Goal: Connect with others: Connect with others

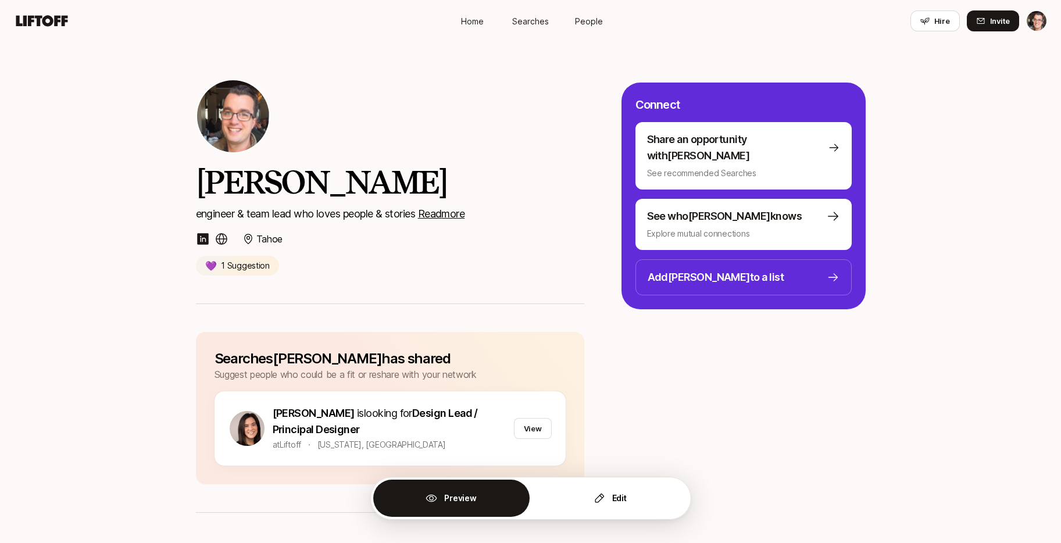
click at [446, 128] on div "Eric Smith engineer & team lead who loves people & stories Read more Tahoe 💜 1 …" at bounding box center [390, 177] width 388 height 196
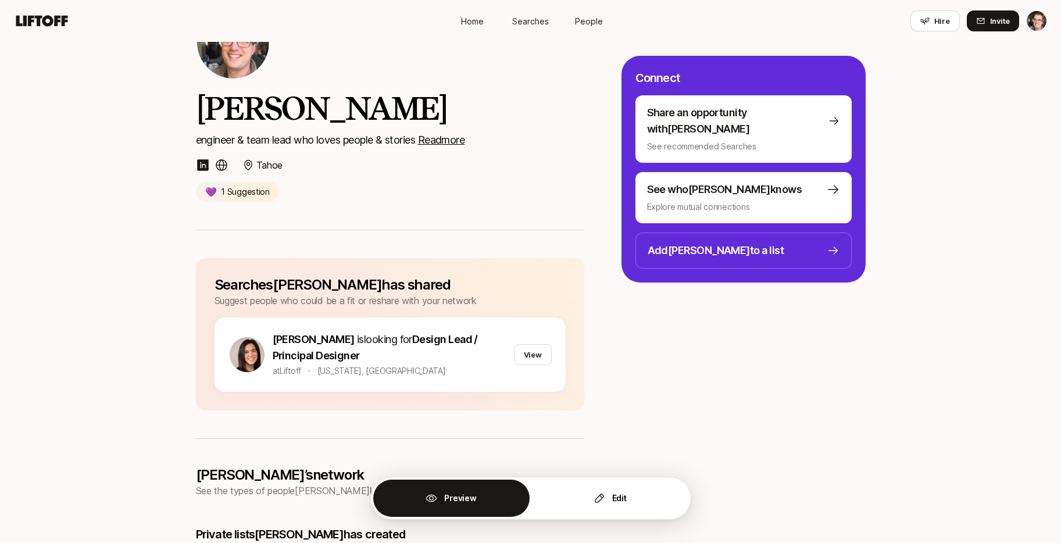
scroll to position [85, 0]
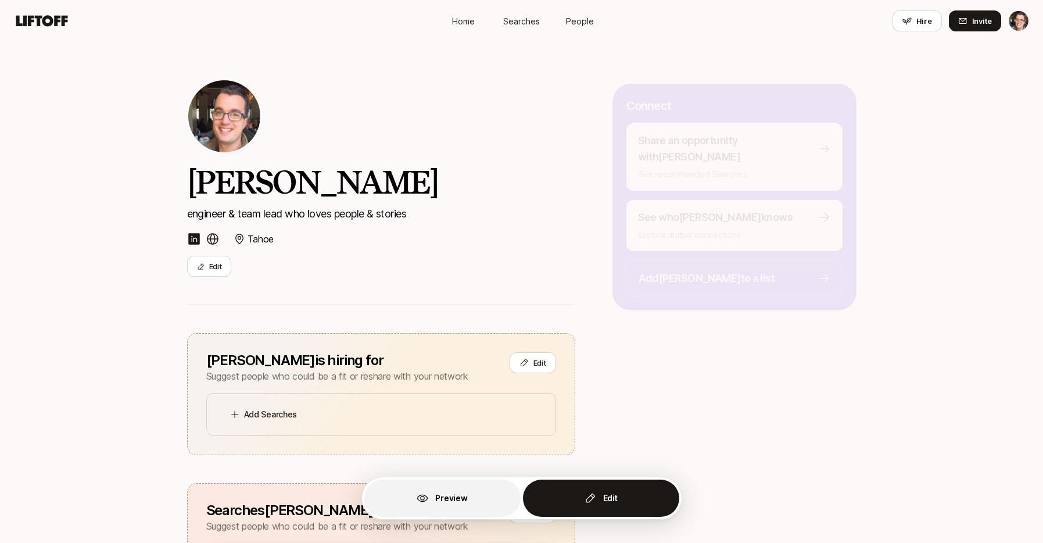
click at [471, 492] on button "Preview" at bounding box center [442, 497] width 156 height 37
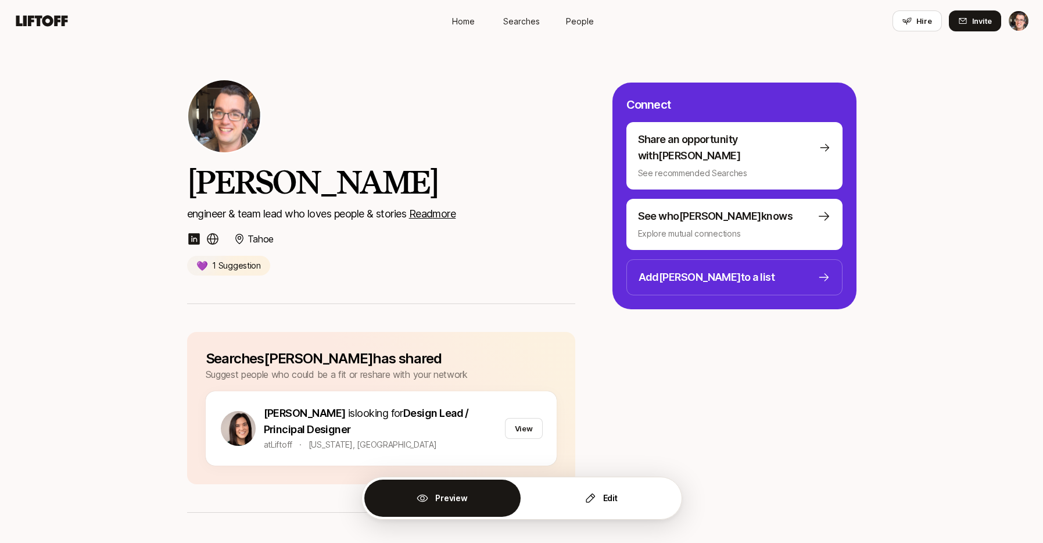
click at [485, 205] on div "Eric Smith engineer & team lead who loves people & stories Read more" at bounding box center [381, 192] width 388 height 59
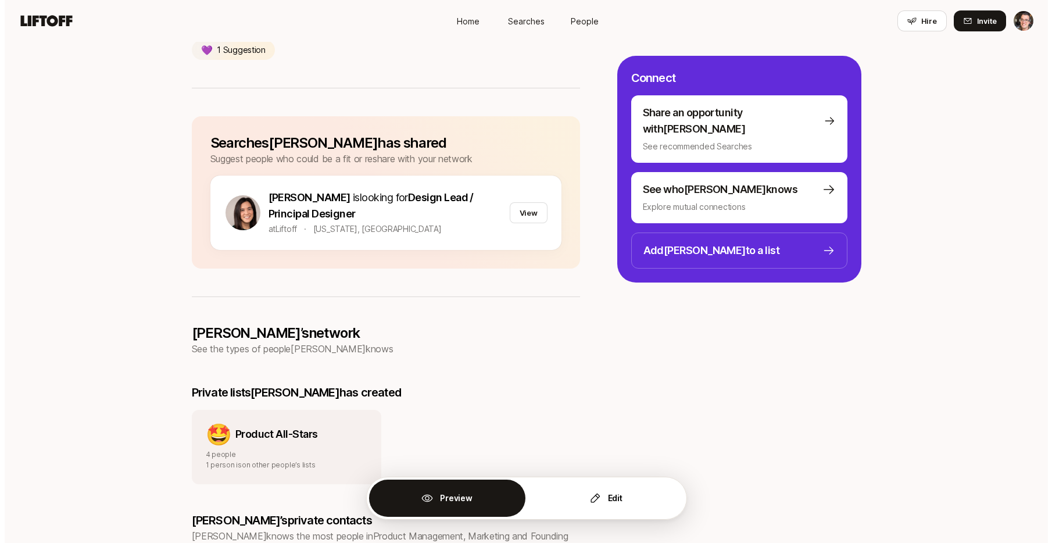
scroll to position [177, 0]
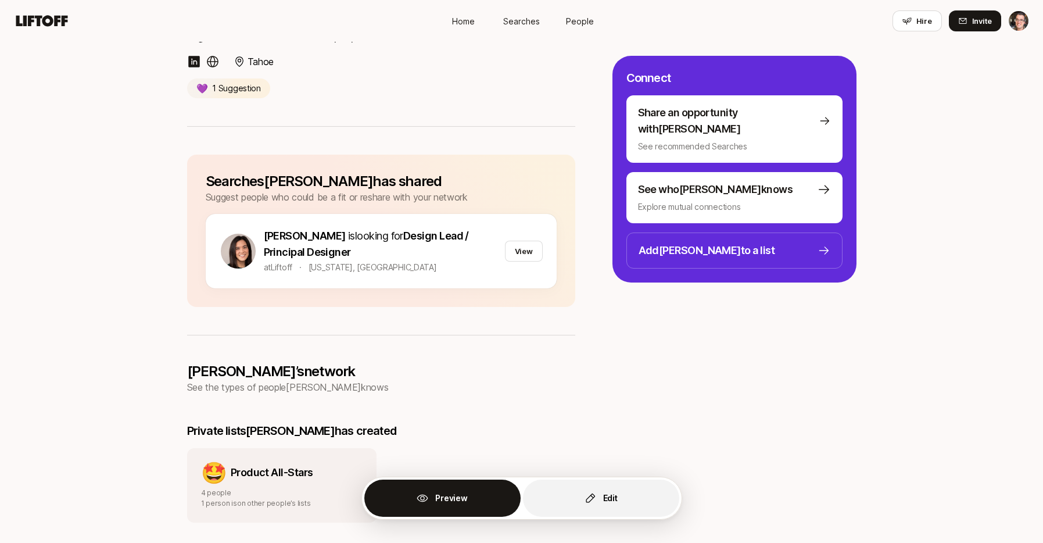
click at [599, 497] on button "Edit" at bounding box center [601, 497] width 156 height 37
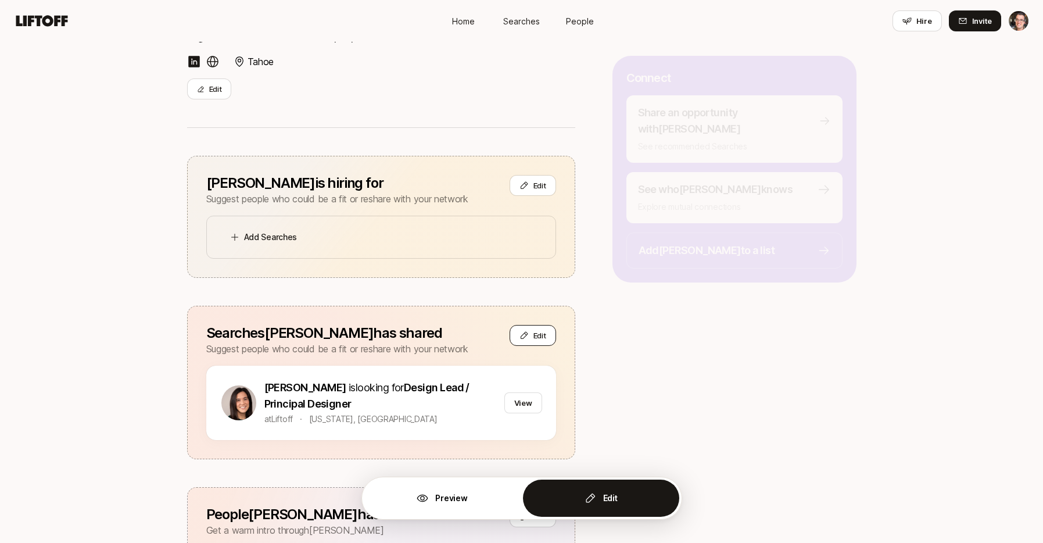
click at [526, 339] on icon at bounding box center [524, 335] width 9 height 9
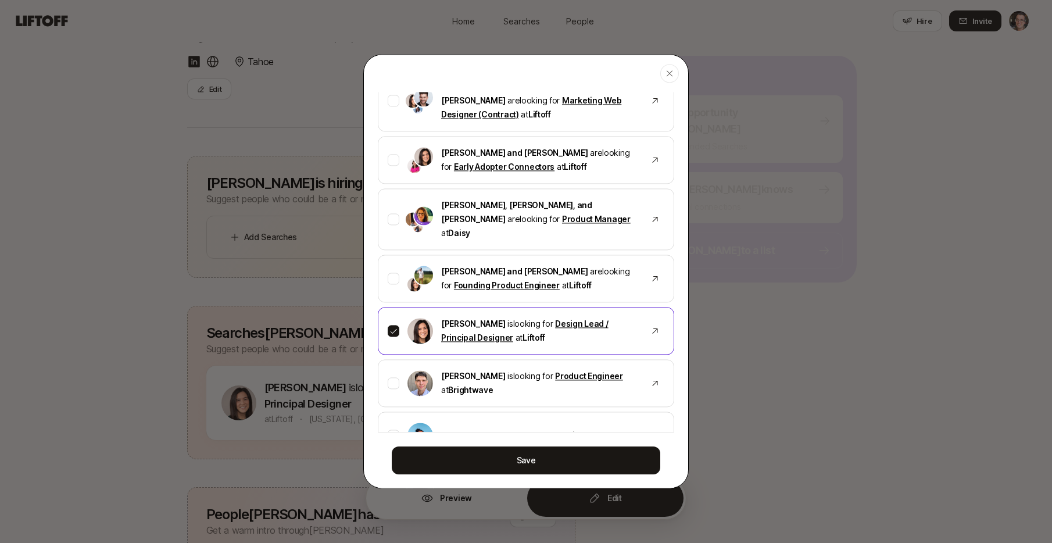
scroll to position [107, 0]
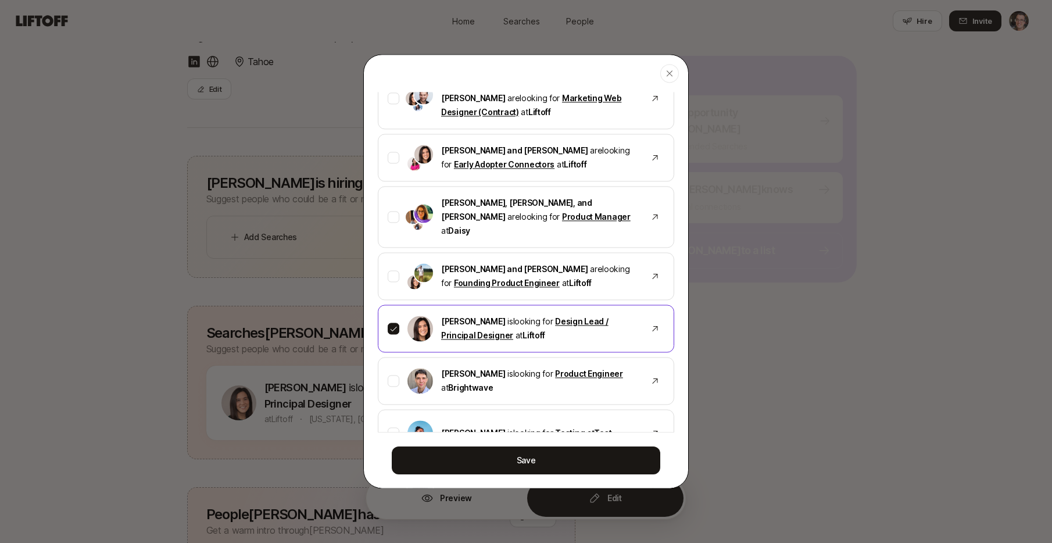
click at [395, 331] on icon at bounding box center [393, 328] width 8 height 8
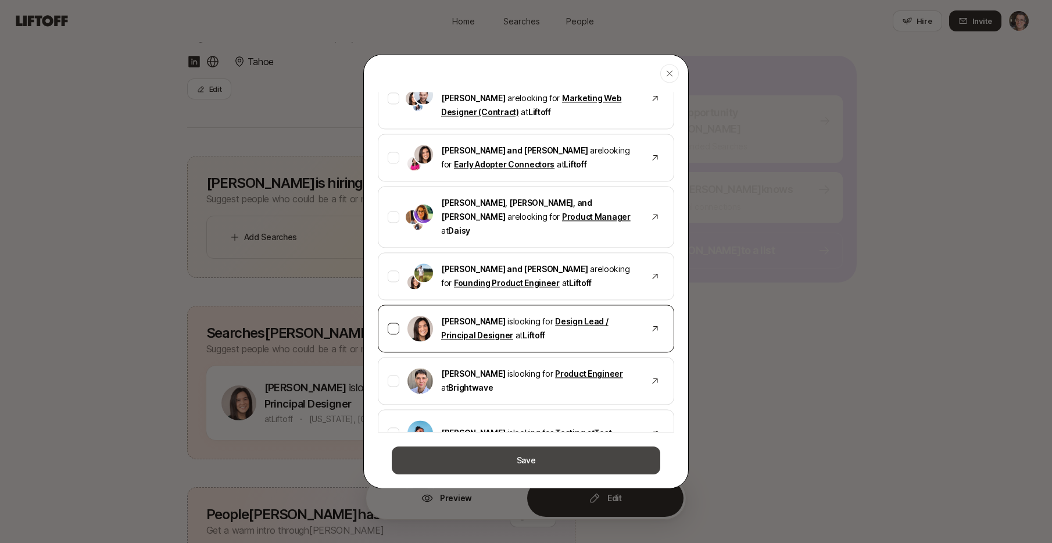
click at [504, 462] on button "Save" at bounding box center [526, 460] width 269 height 28
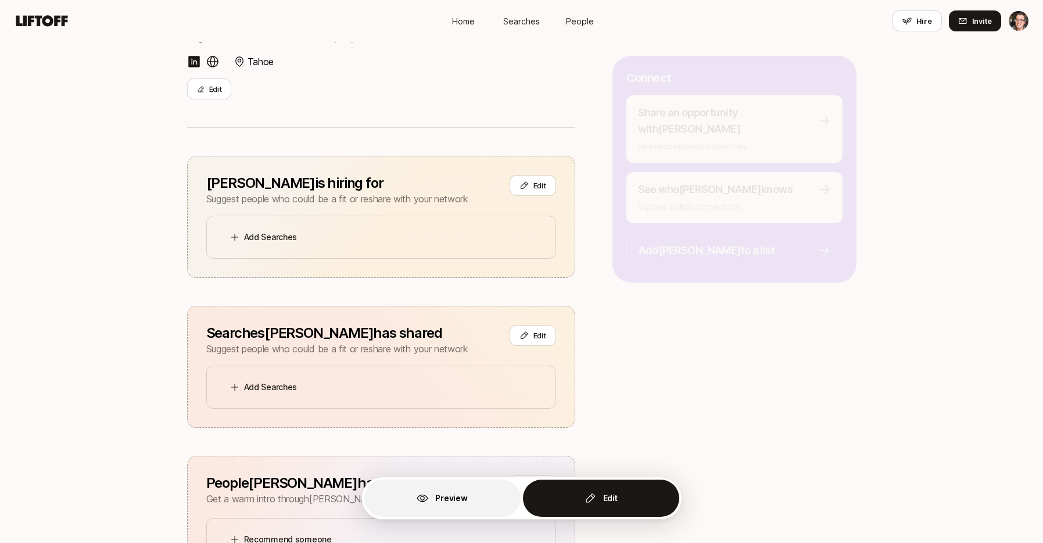
click at [433, 502] on button "Preview" at bounding box center [442, 497] width 156 height 37
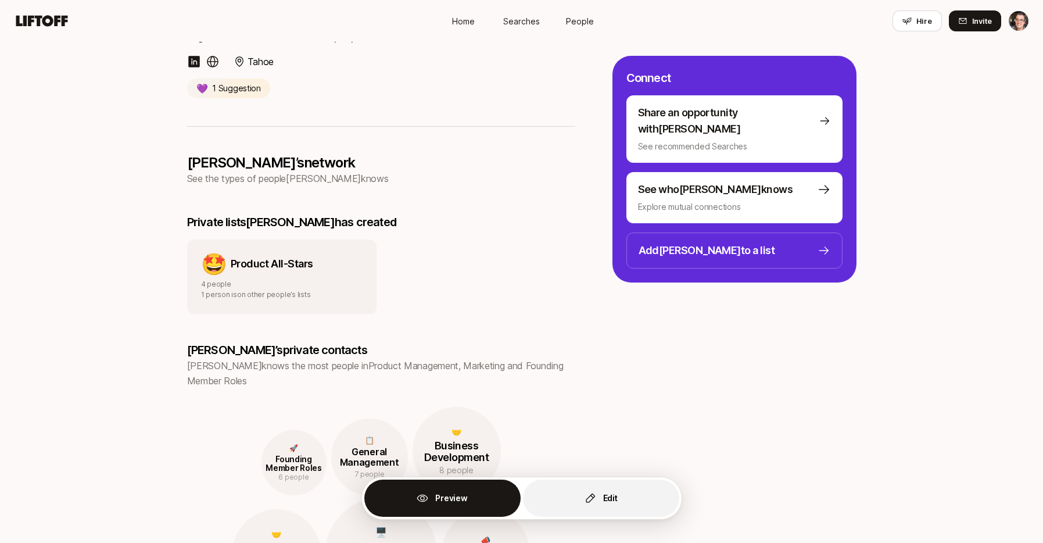
click at [620, 500] on button "Edit" at bounding box center [601, 497] width 156 height 37
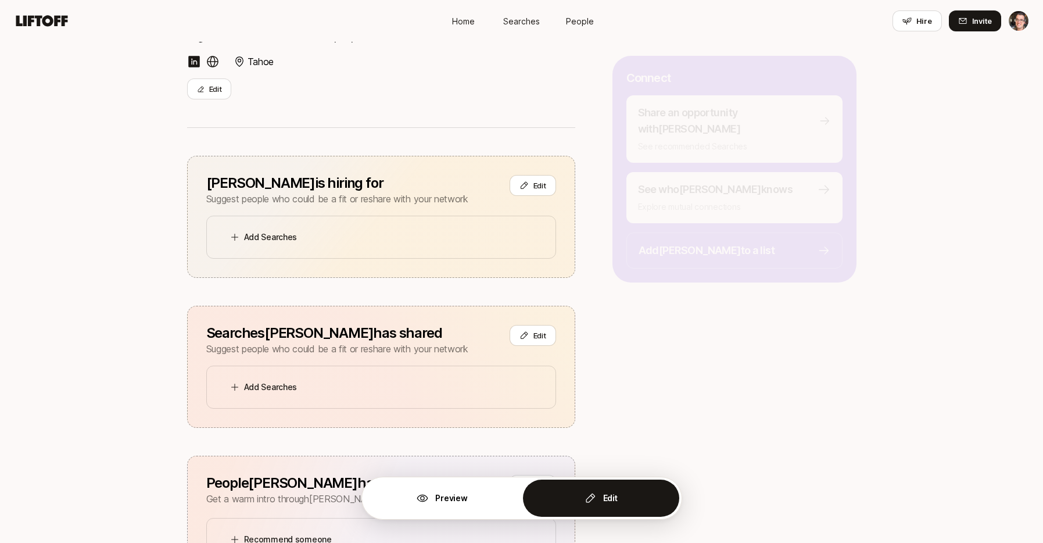
click at [539, 320] on div "Searches Eric has shared Suggest people who could be a fit or reshare with your…" at bounding box center [381, 367] width 388 height 122
click at [530, 348] on div "Searches Eric has shared Suggest people who could be a fit or reshare with your…" at bounding box center [381, 340] width 350 height 31
click at [531, 336] on button "Edit" at bounding box center [533, 335] width 46 height 21
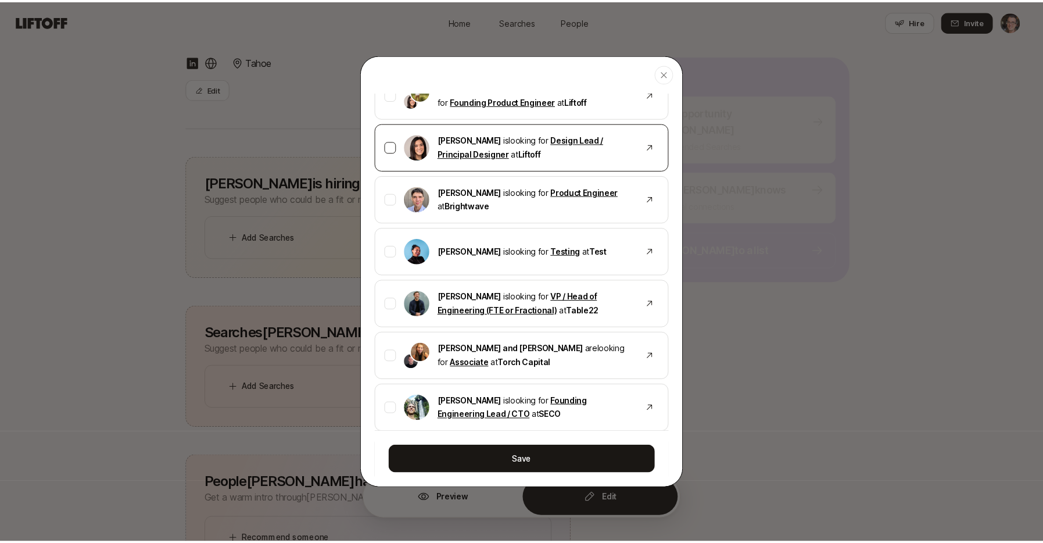
scroll to position [288, 0]
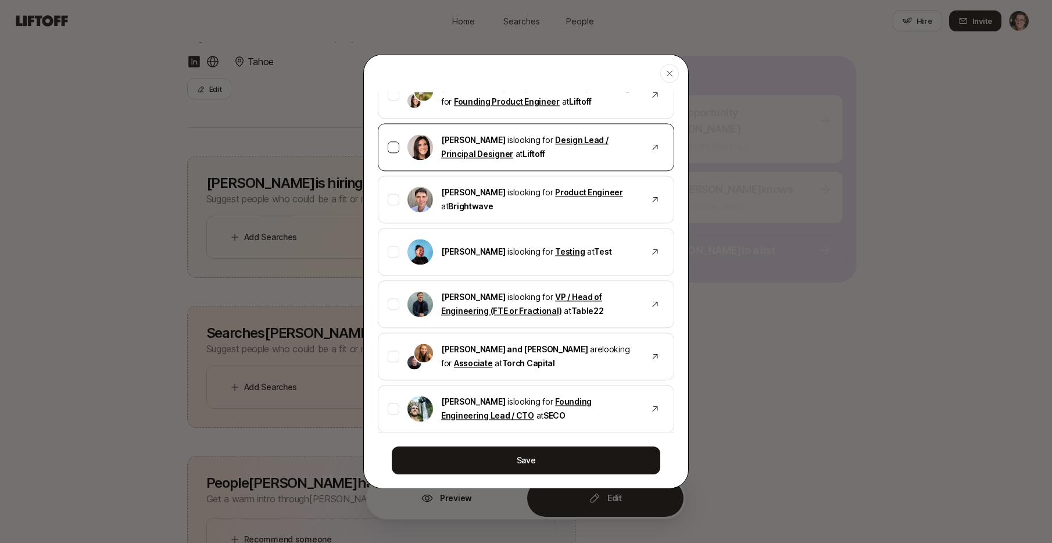
click at [402, 165] on div "Eleanor Morgan is looking for Design Lead / Principal Designer at Liftoff" at bounding box center [526, 147] width 296 height 48
click at [522, 463] on button "Save" at bounding box center [526, 460] width 269 height 28
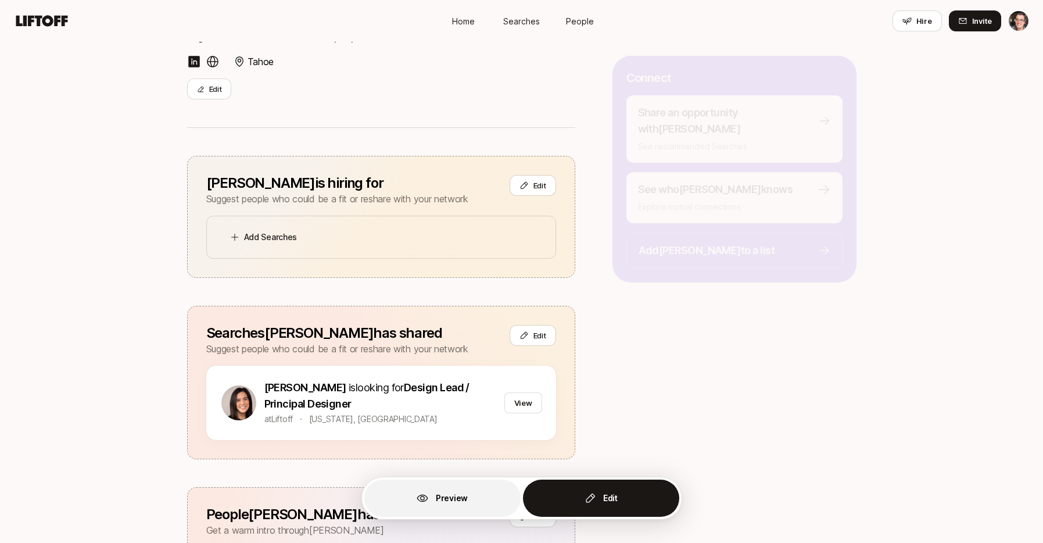
click at [471, 500] on button "Preview" at bounding box center [442, 497] width 156 height 37
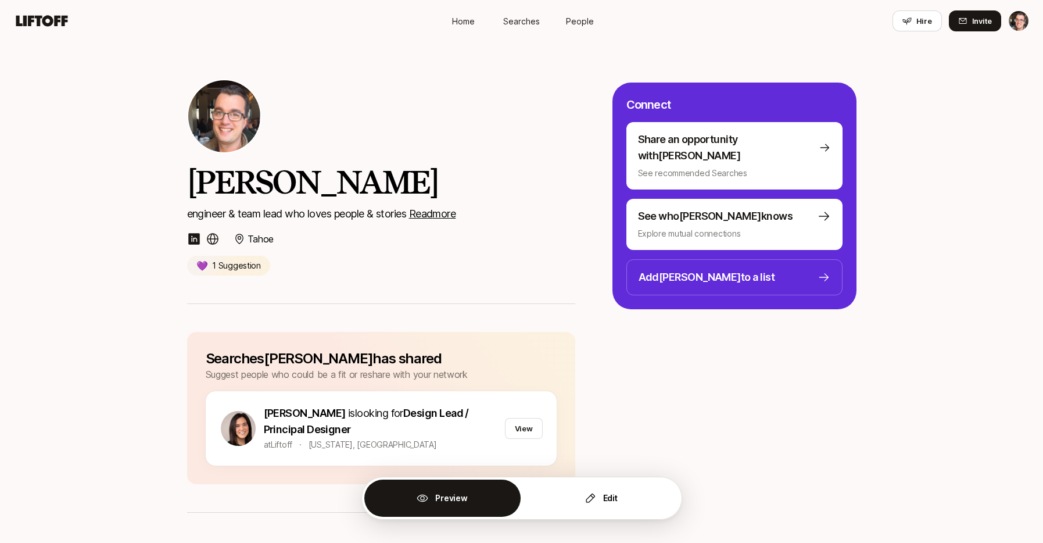
click at [456, 133] on div "[PERSON_NAME] engineer & team lead who loves people & stories Read more Tahoe 💜…" at bounding box center [381, 177] width 388 height 196
click at [456, 214] on u "Read more" at bounding box center [432, 213] width 47 height 12
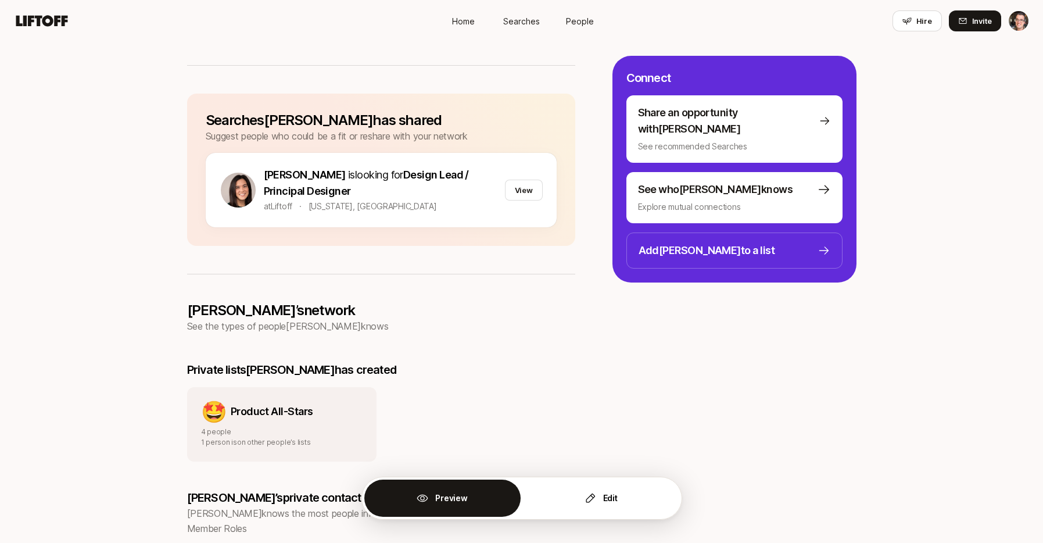
scroll to position [276, 0]
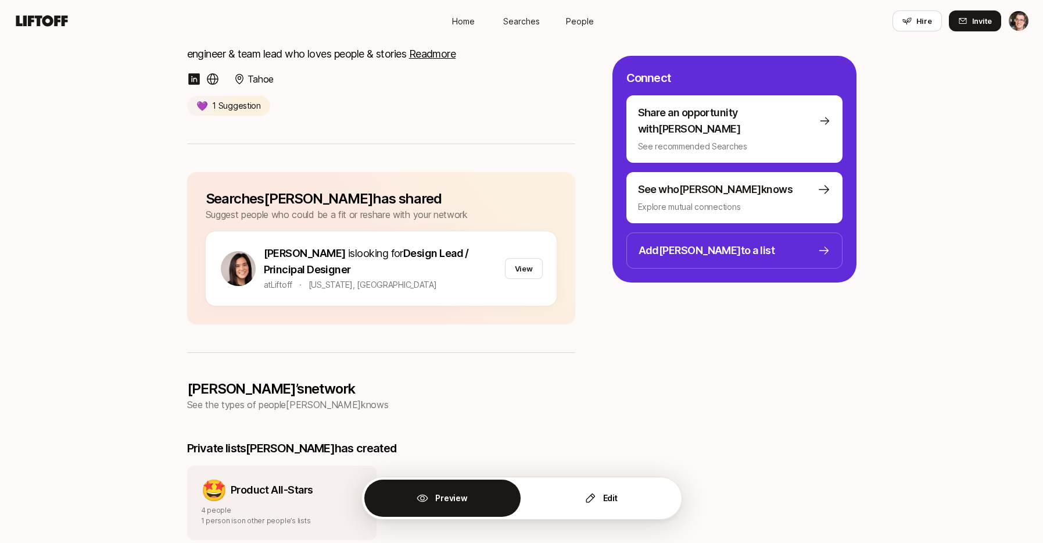
scroll to position [159, 0]
click at [453, 278] on div "at Liftoff · New York, NY" at bounding box center [382, 285] width 237 height 14
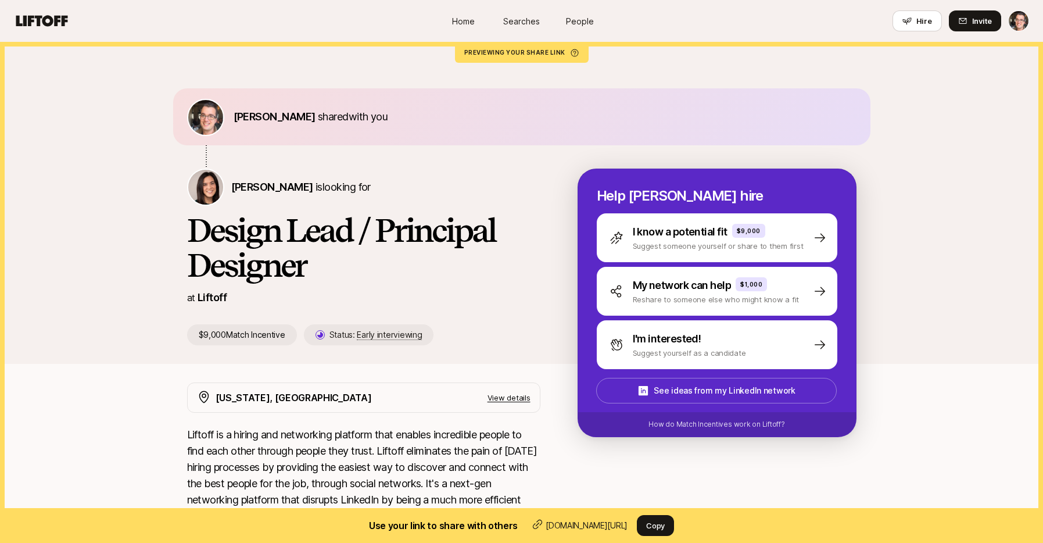
click at [528, 23] on span "Searches" at bounding box center [521, 21] width 37 height 12
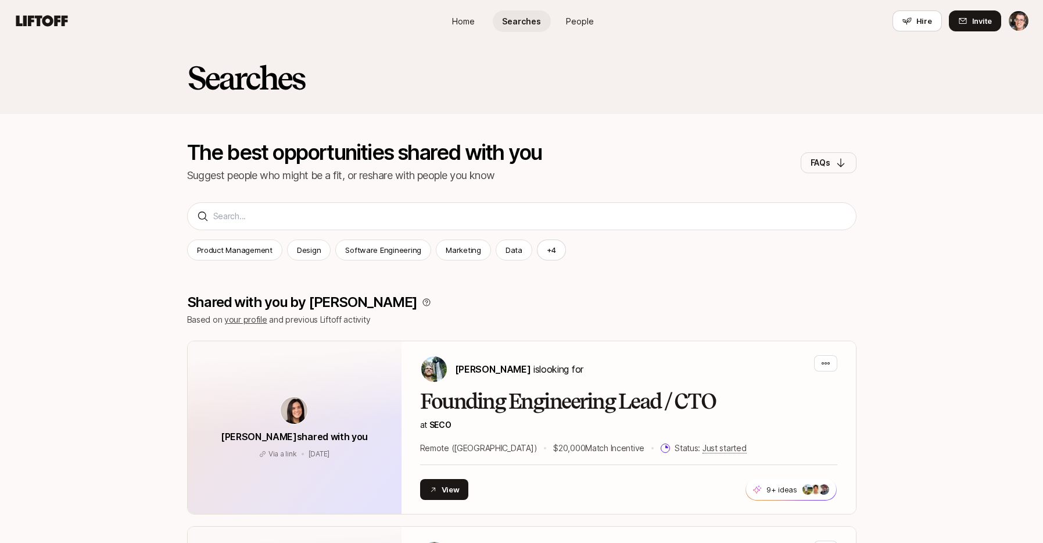
click at [570, 25] on span "People" at bounding box center [580, 21] width 28 height 12
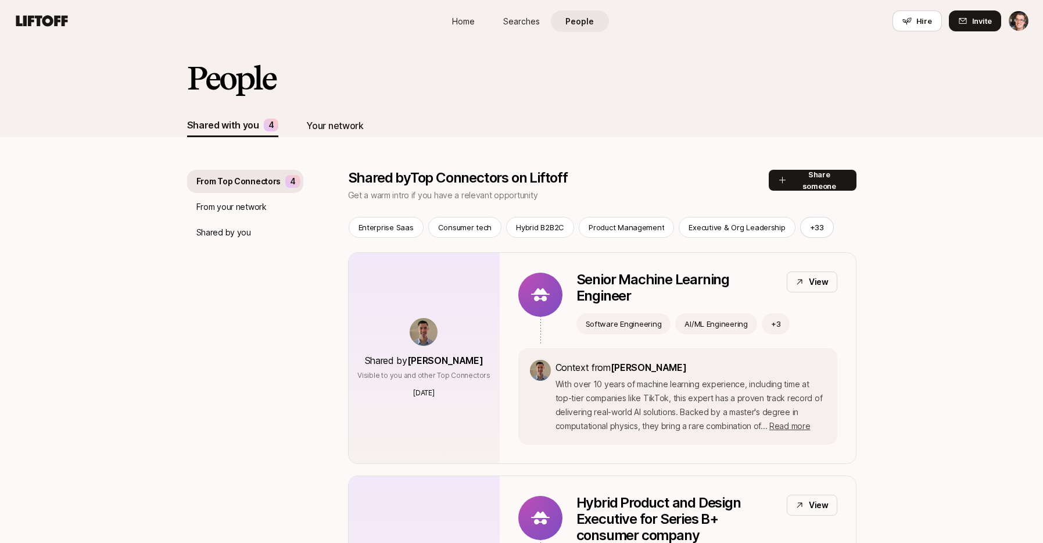
click at [343, 121] on div "Your network" at bounding box center [334, 125] width 57 height 15
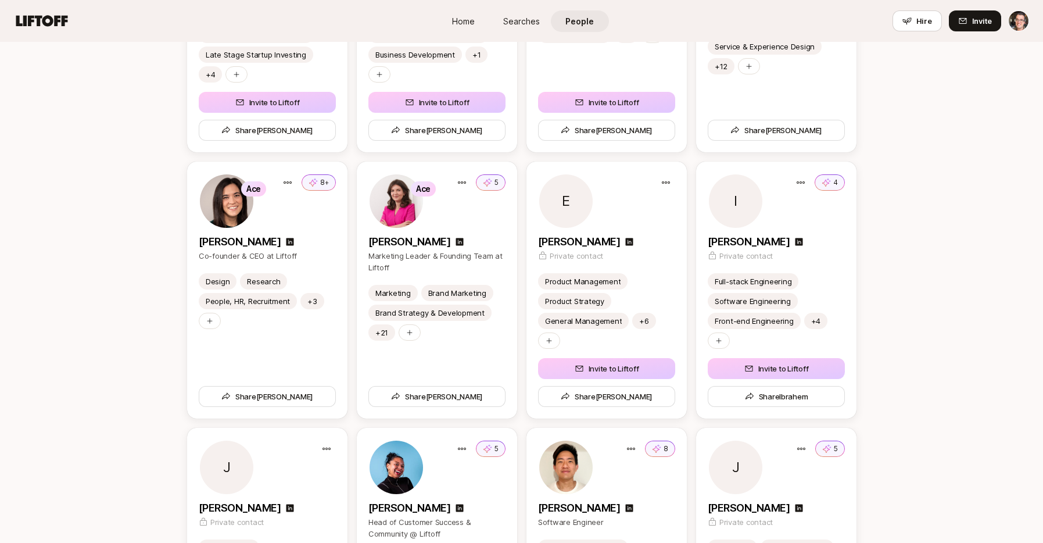
scroll to position [1548, 0]
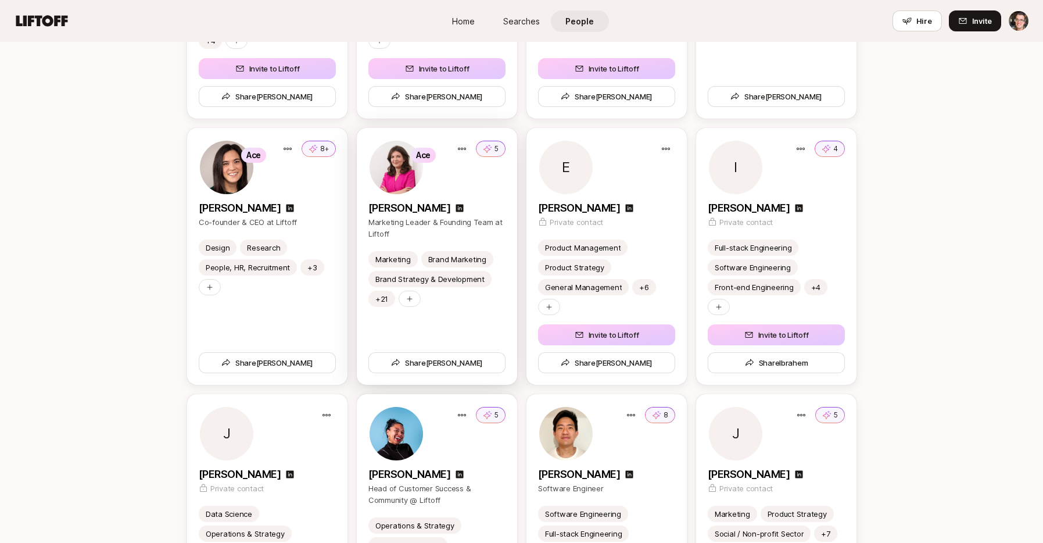
click at [469, 193] on div "Ace 5" at bounding box center [436, 167] width 137 height 56
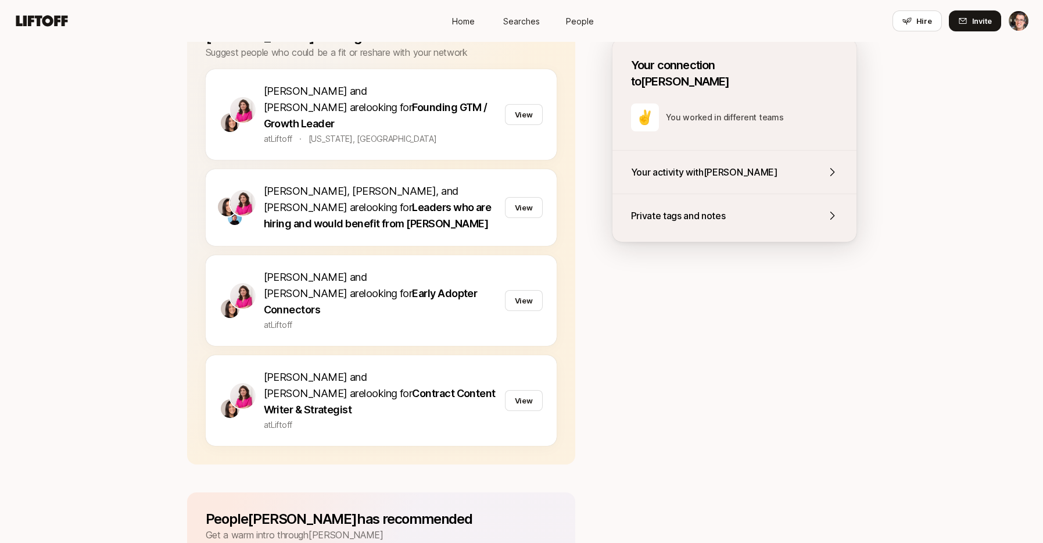
scroll to position [232, 0]
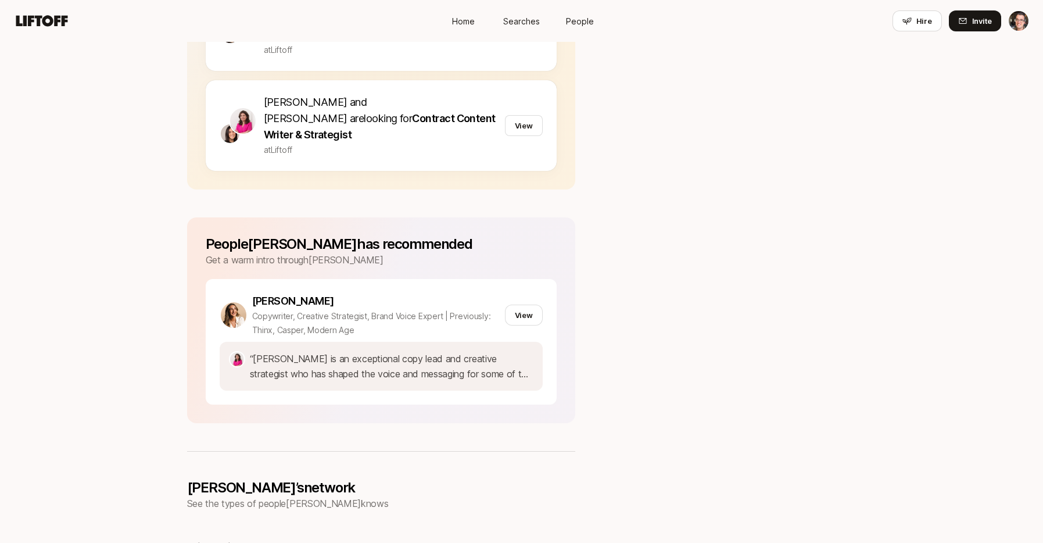
scroll to position [598, 0]
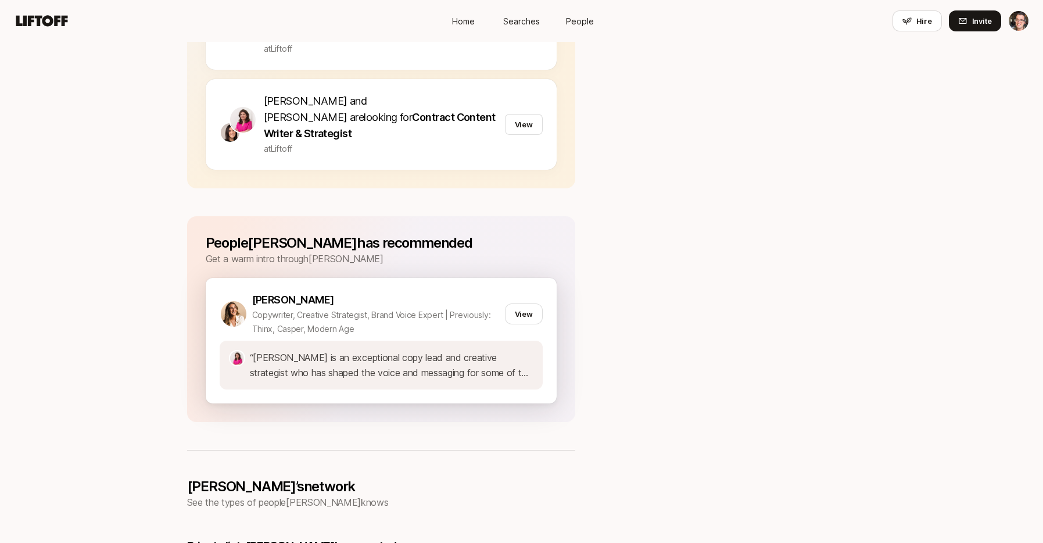
click at [484, 292] on p "[PERSON_NAME]" at bounding box center [376, 300] width 248 height 16
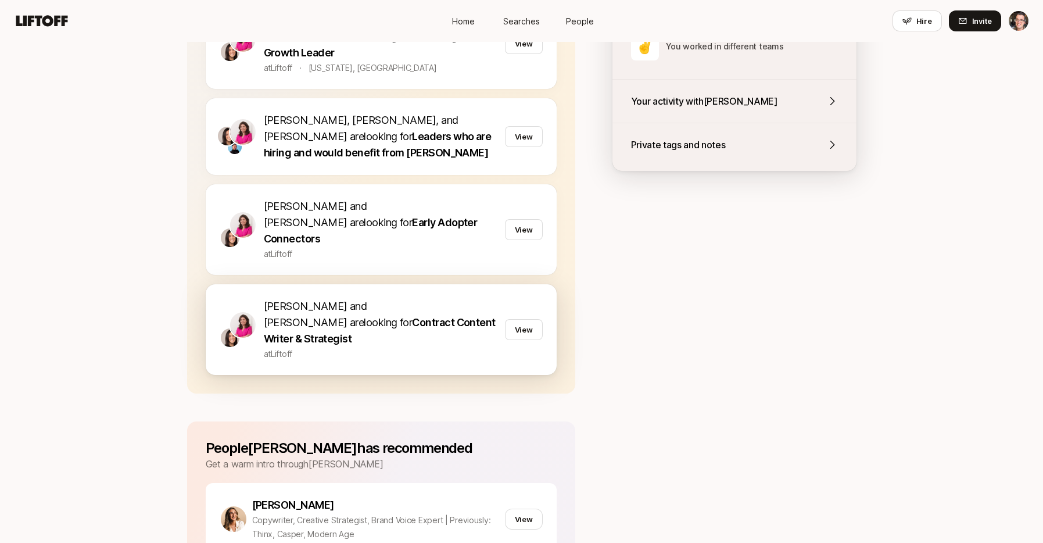
scroll to position [388, 0]
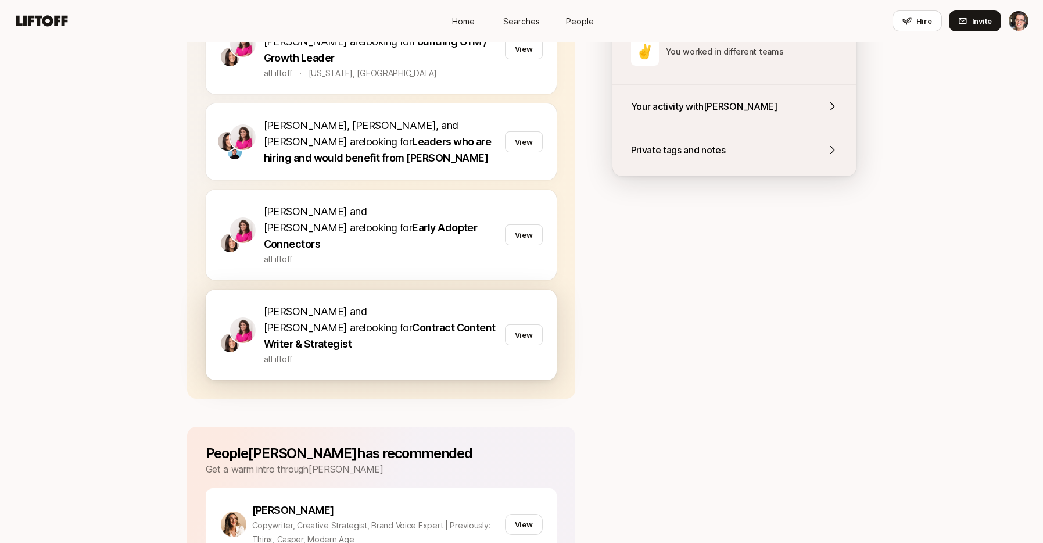
click at [429, 303] on p "[PERSON_NAME] and [PERSON_NAME] are looking for Contract Content Writer & Strat…" at bounding box center [382, 327] width 237 height 49
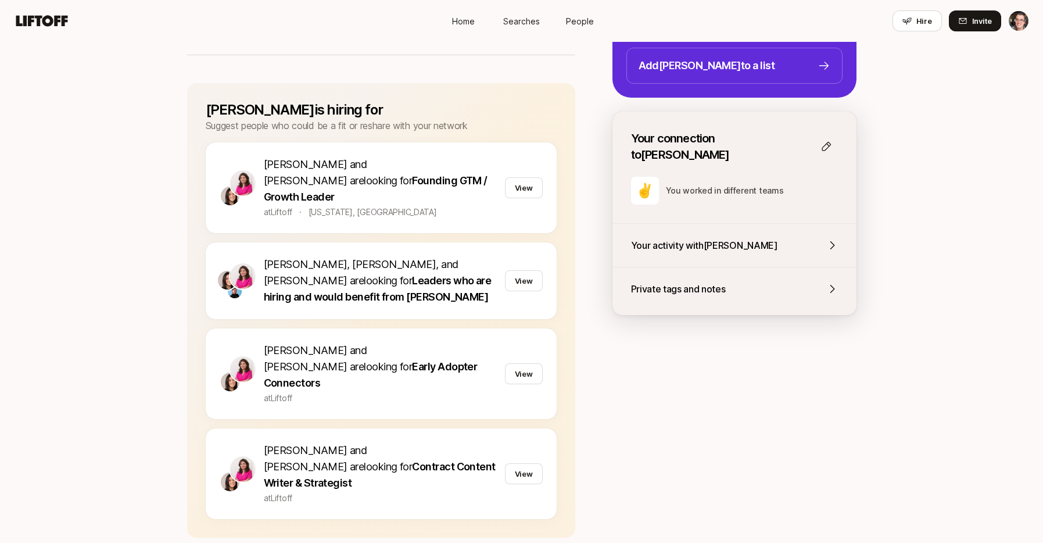
scroll to position [269, 0]
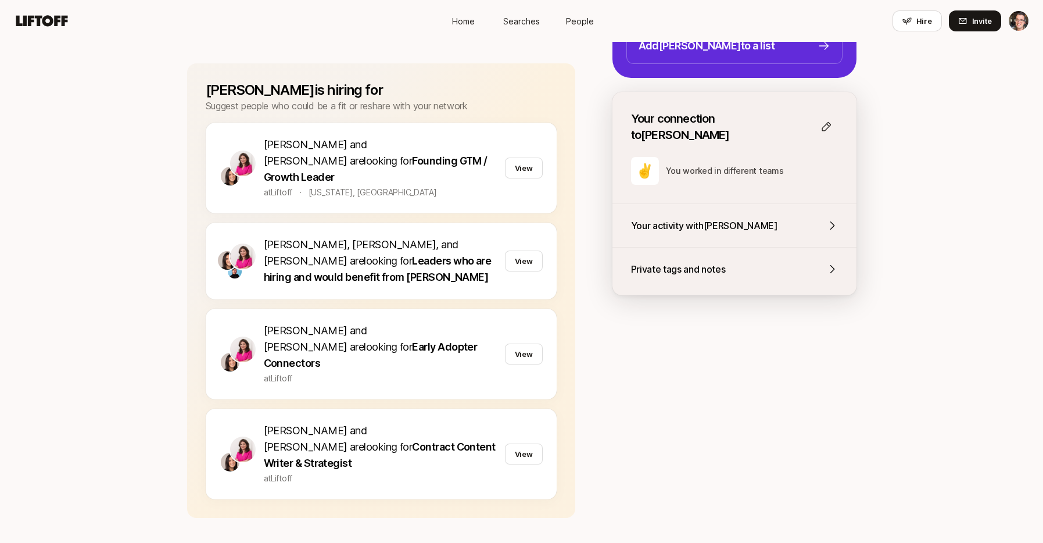
click at [680, 262] on p "Private tags and notes" at bounding box center [678, 269] width 95 height 15
click at [824, 121] on icon at bounding box center [827, 127] width 12 height 12
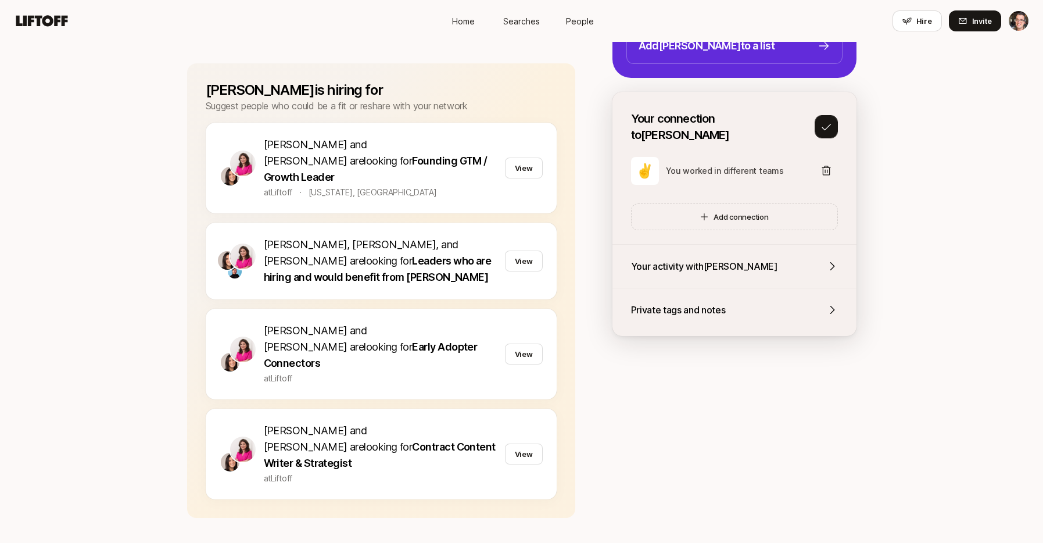
click at [831, 121] on icon at bounding box center [827, 127] width 12 height 12
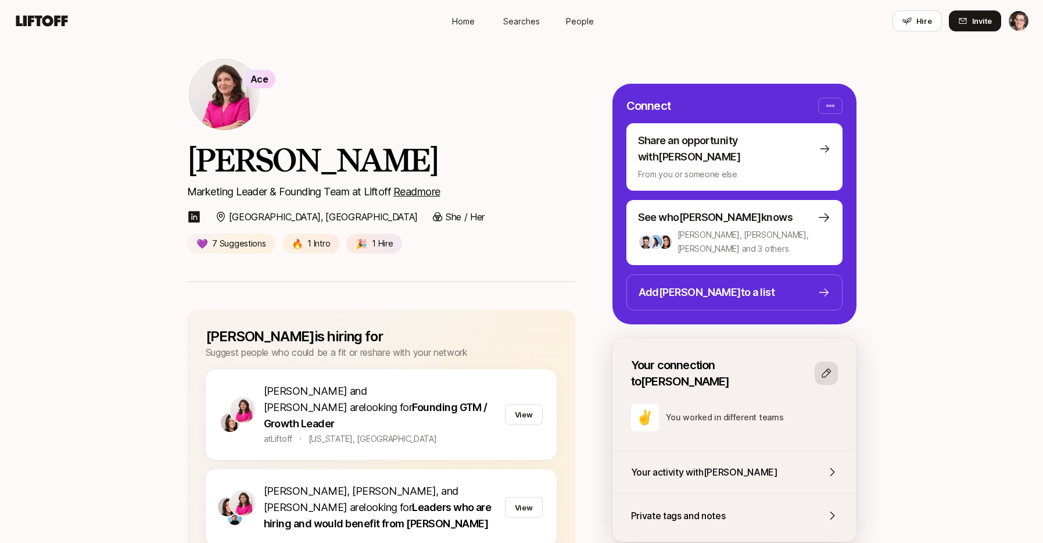
scroll to position [0, 0]
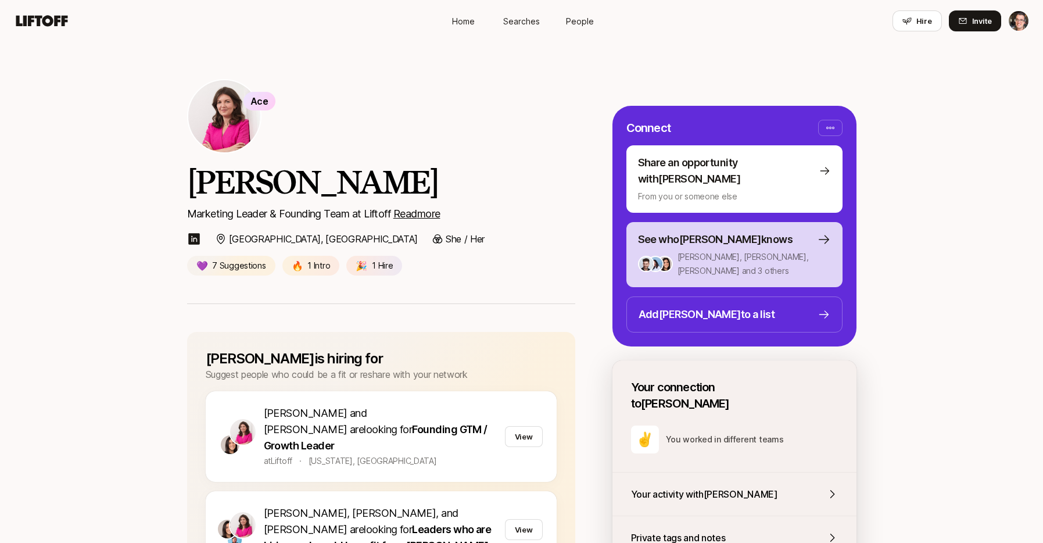
click at [698, 232] on div "See who Emma knows Andy, Dan, Eleanor and 3 others 6 people" at bounding box center [734, 254] width 193 height 46
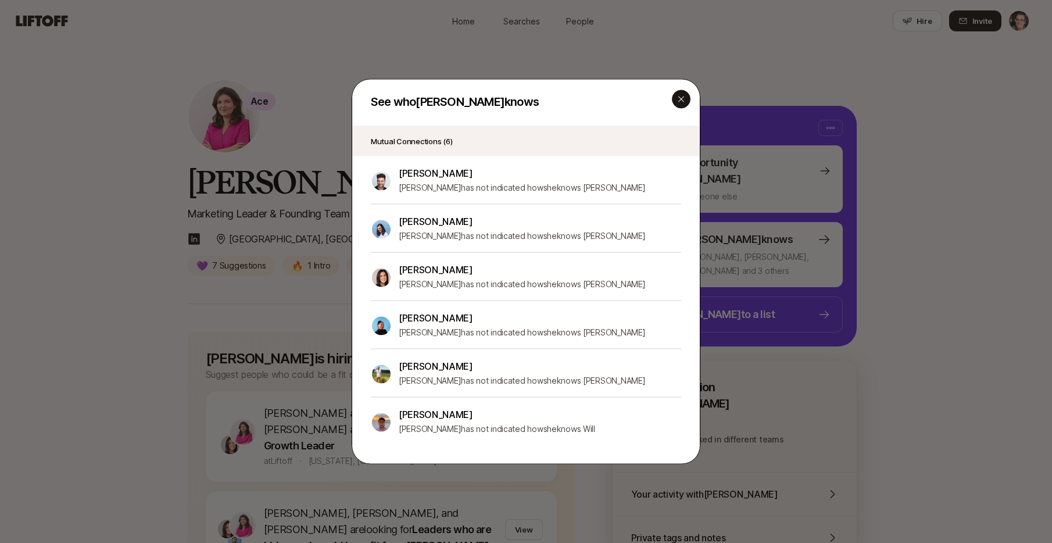
click at [677, 103] on icon "button" at bounding box center [680, 99] width 9 height 9
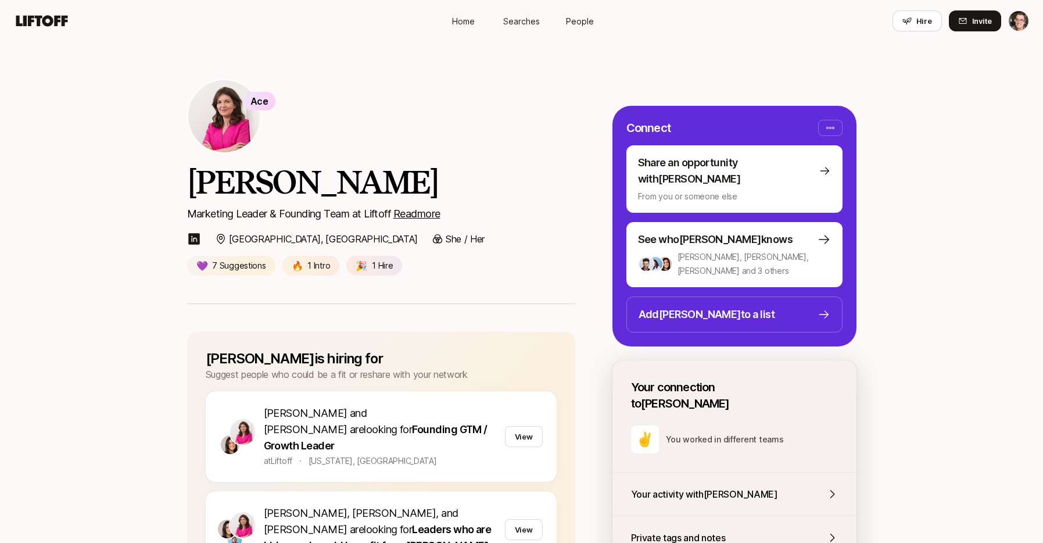
click at [563, 22] on link "People" at bounding box center [580, 21] width 58 height 22
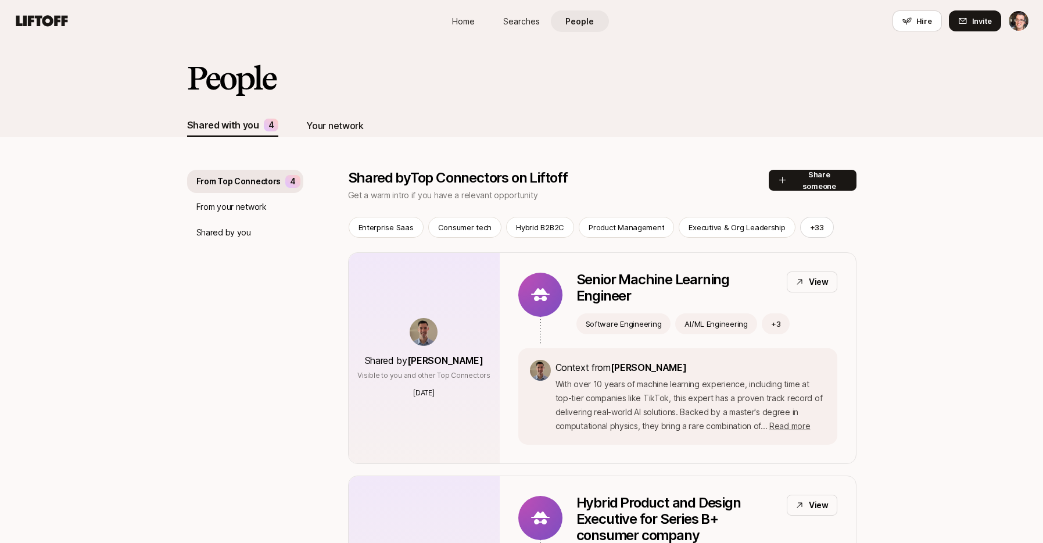
click at [318, 126] on div "Your network" at bounding box center [334, 125] width 57 height 15
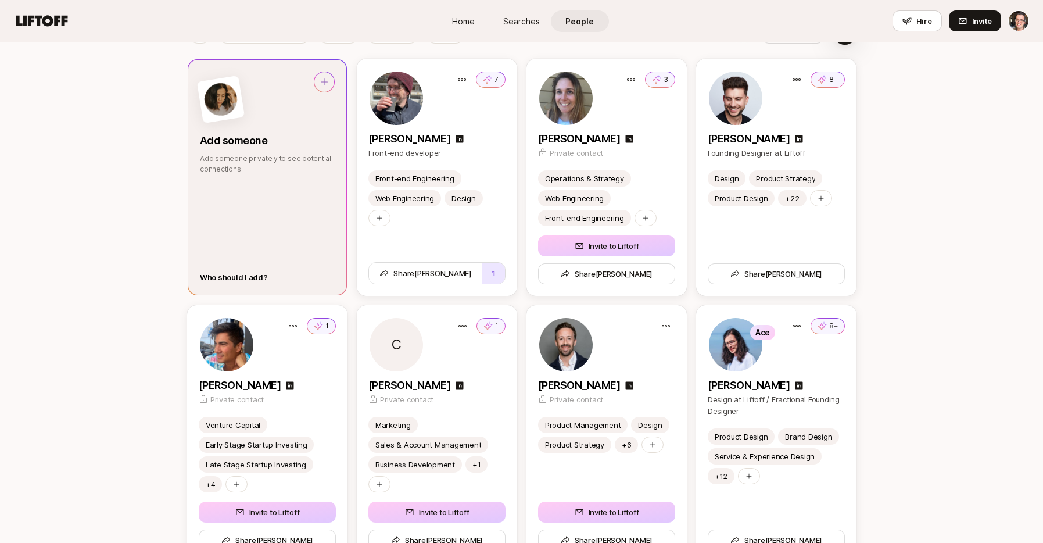
scroll to position [1107, 0]
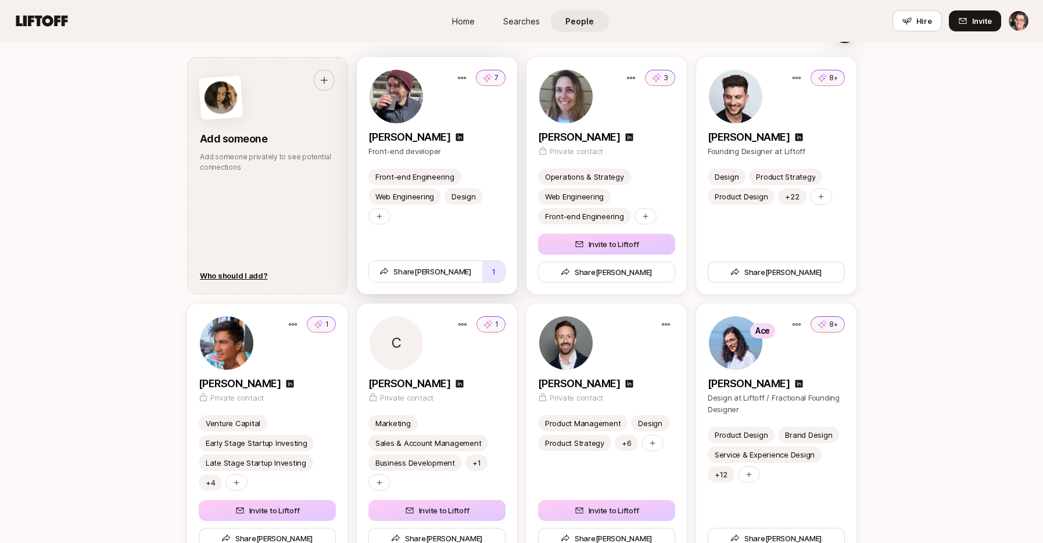
click at [448, 230] on div "Front-end Engineering Web Engineering Design Share Brian 1" at bounding box center [437, 232] width 160 height 126
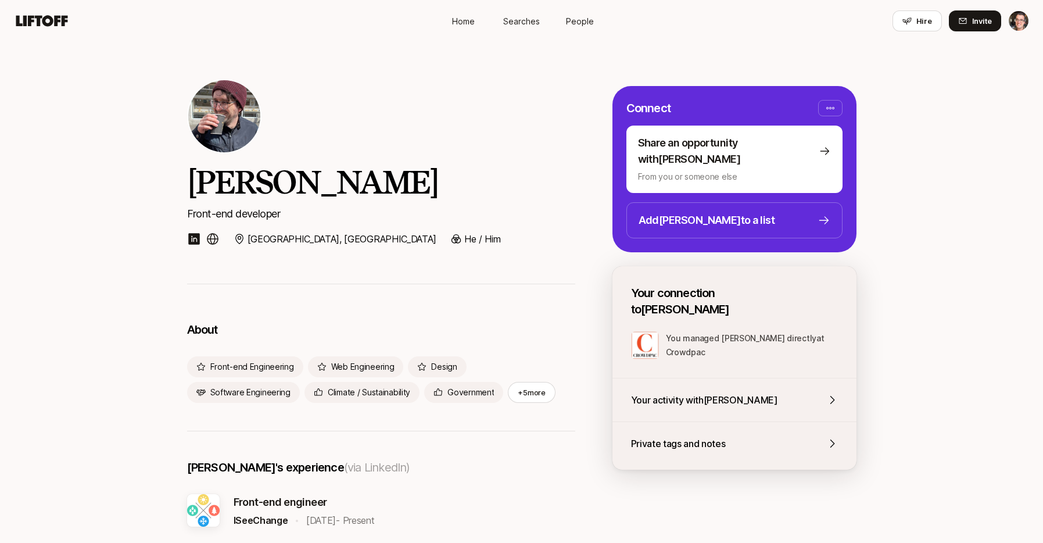
click at [524, 26] on span "Searches" at bounding box center [521, 21] width 37 height 12
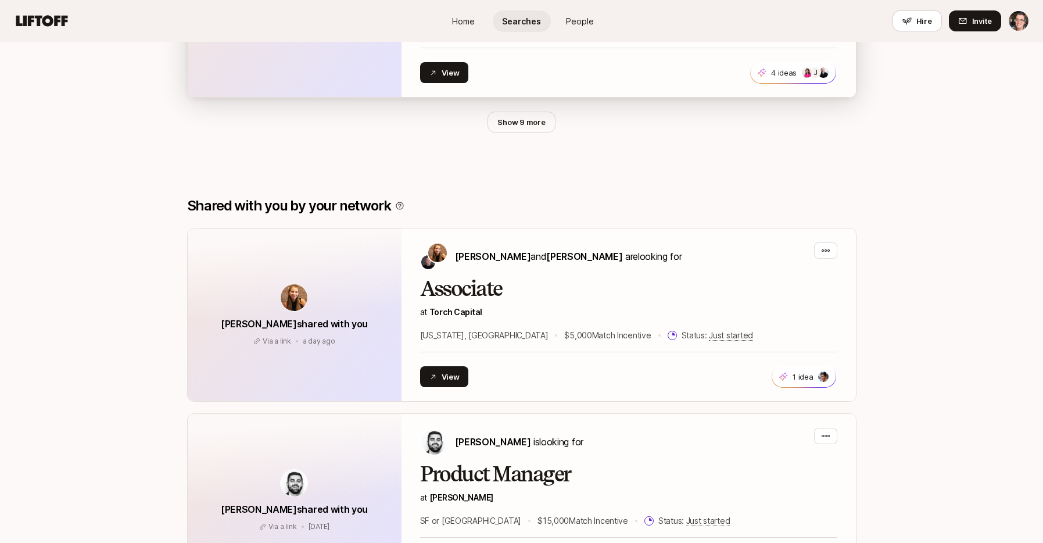
scroll to position [881, 0]
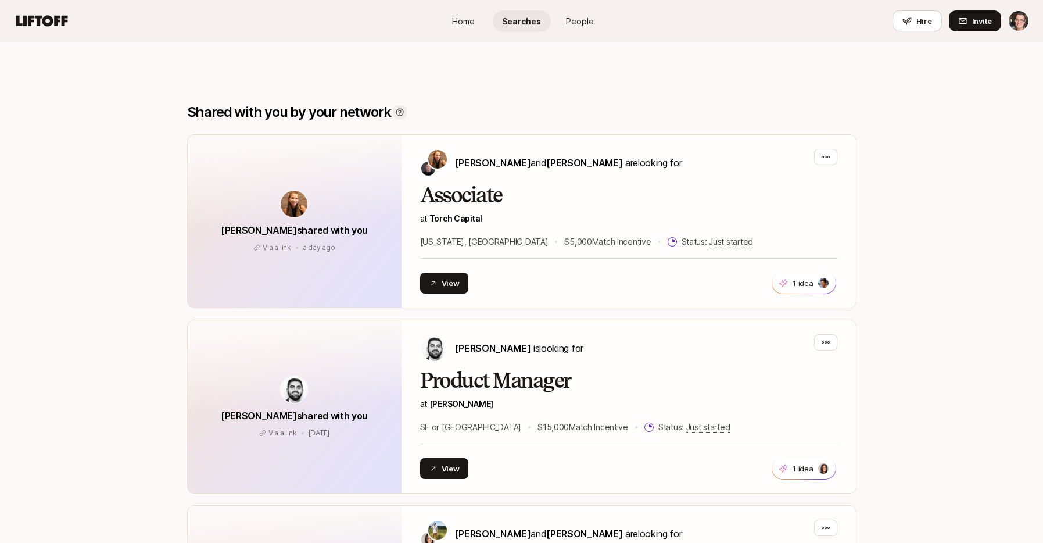
click at [400, 114] on icon at bounding box center [399, 112] width 9 height 9
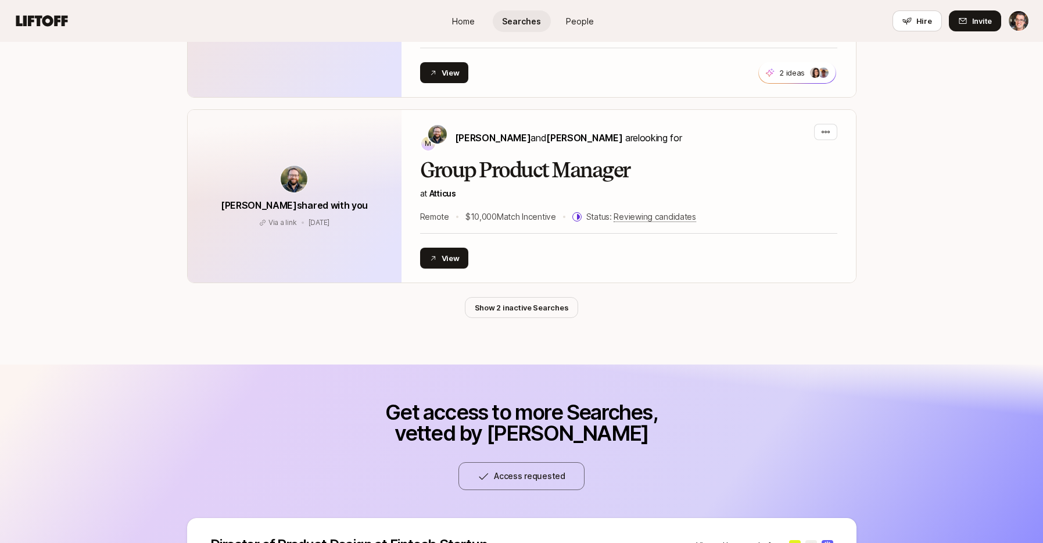
scroll to position [4661, 0]
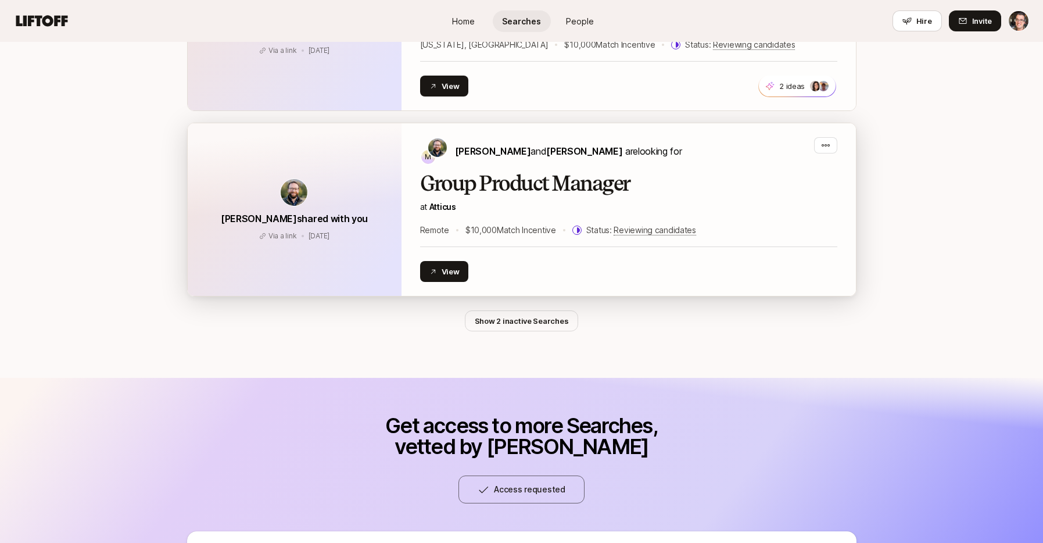
click at [491, 172] on h2 "Group Product Manager" at bounding box center [628, 183] width 417 height 23
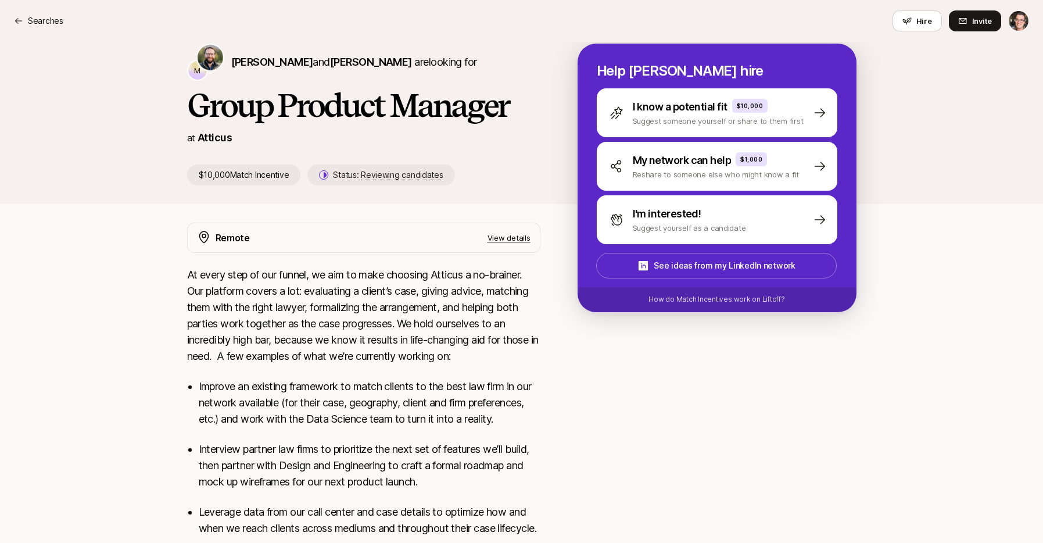
scroll to position [19, 0]
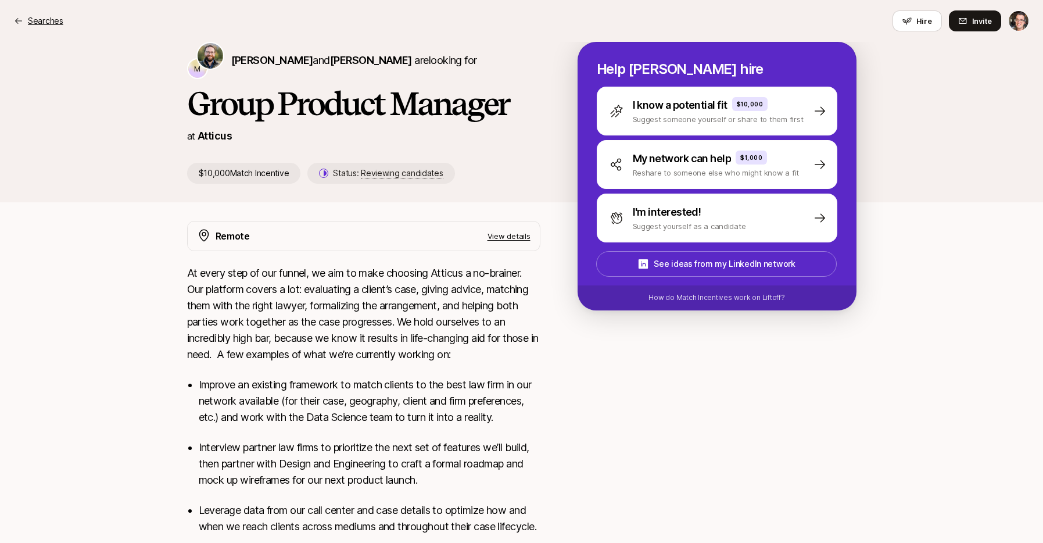
click at [49, 21] on p "Searches" at bounding box center [45, 21] width 35 height 14
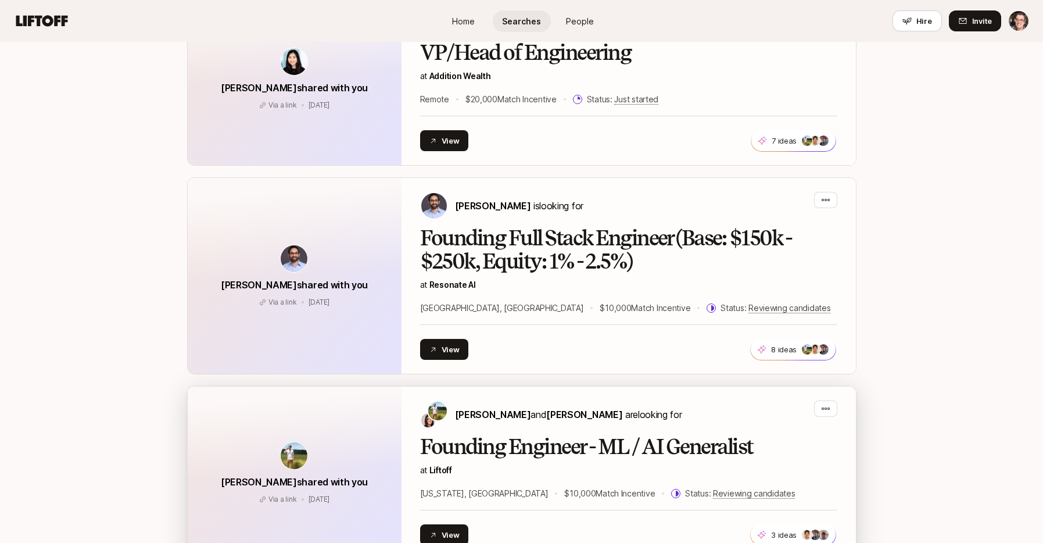
scroll to position [1971, 0]
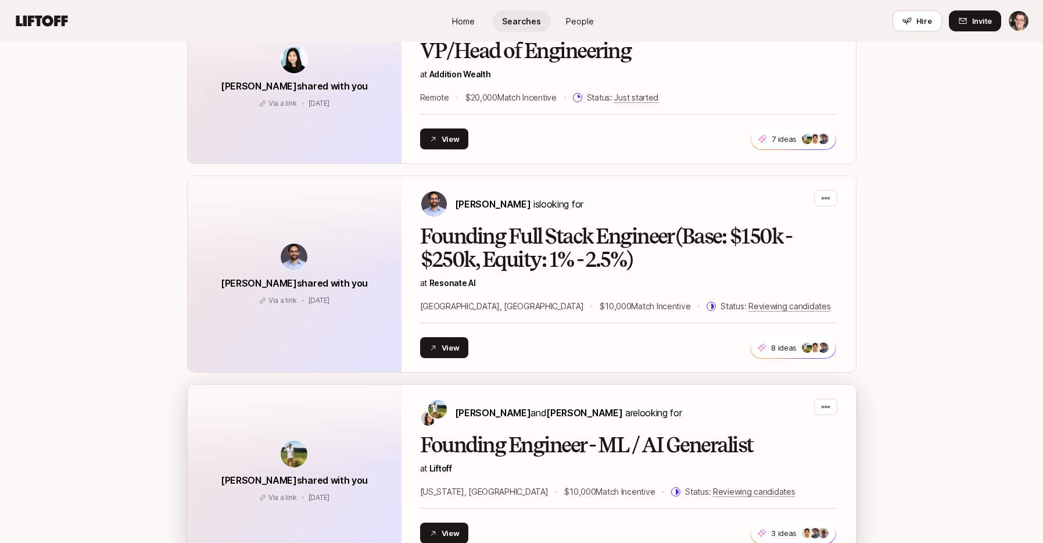
click at [650, 434] on h2 "Founding Engineer - ML / AI Generalist" at bounding box center [628, 445] width 417 height 23
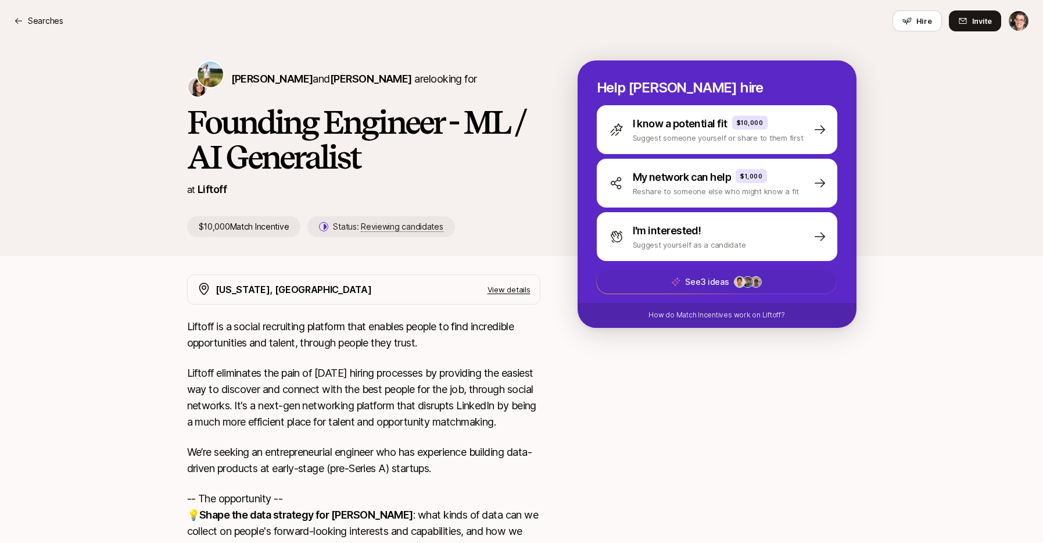
click at [764, 282] on span "See 3 ideas" at bounding box center [716, 281] width 239 height 23
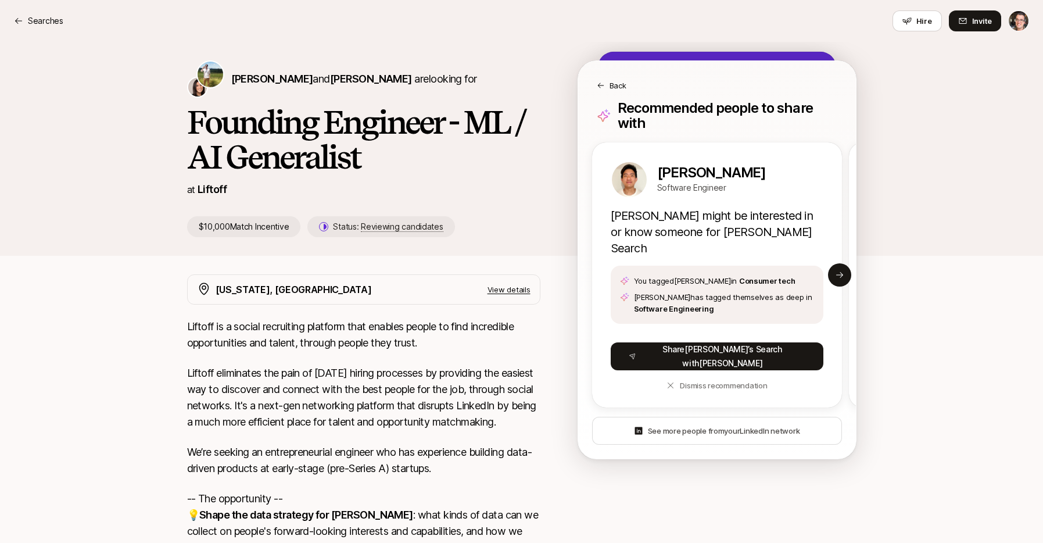
click at [605, 84] on div "Back" at bounding box center [717, 86] width 241 height 12
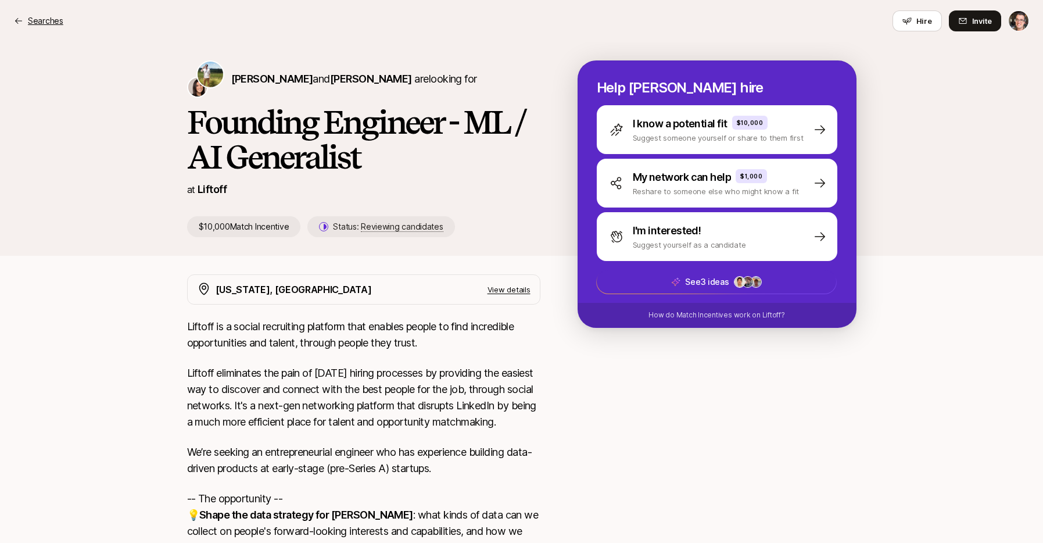
click at [32, 26] on p "Searches" at bounding box center [45, 21] width 35 height 14
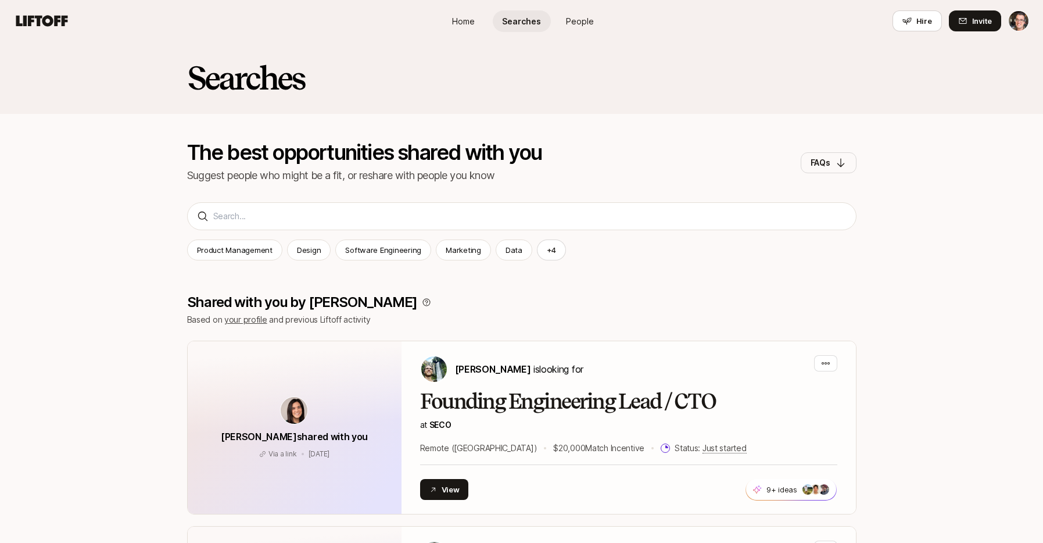
scroll to position [1971, 0]
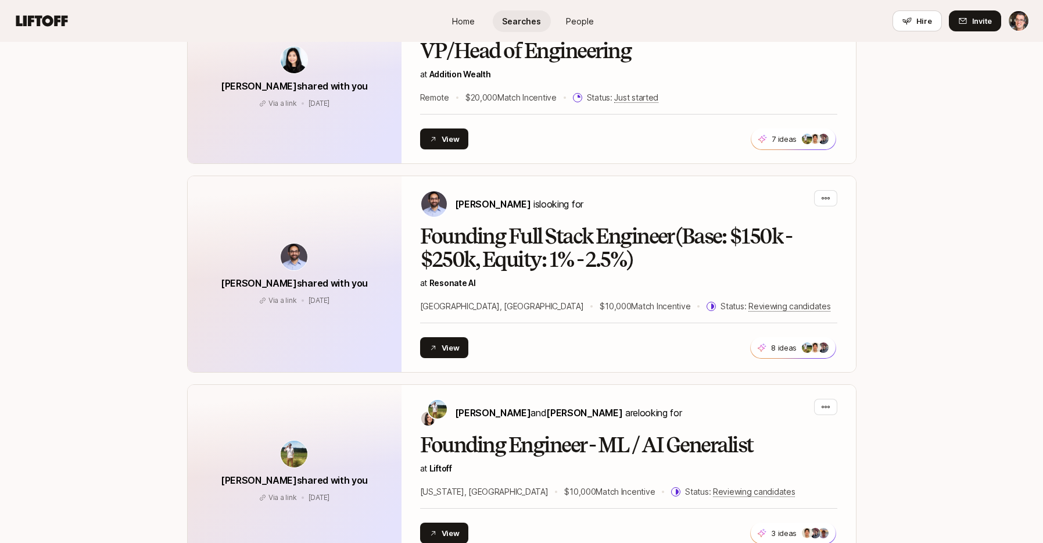
click at [467, 22] on span "Home" at bounding box center [463, 21] width 23 height 12
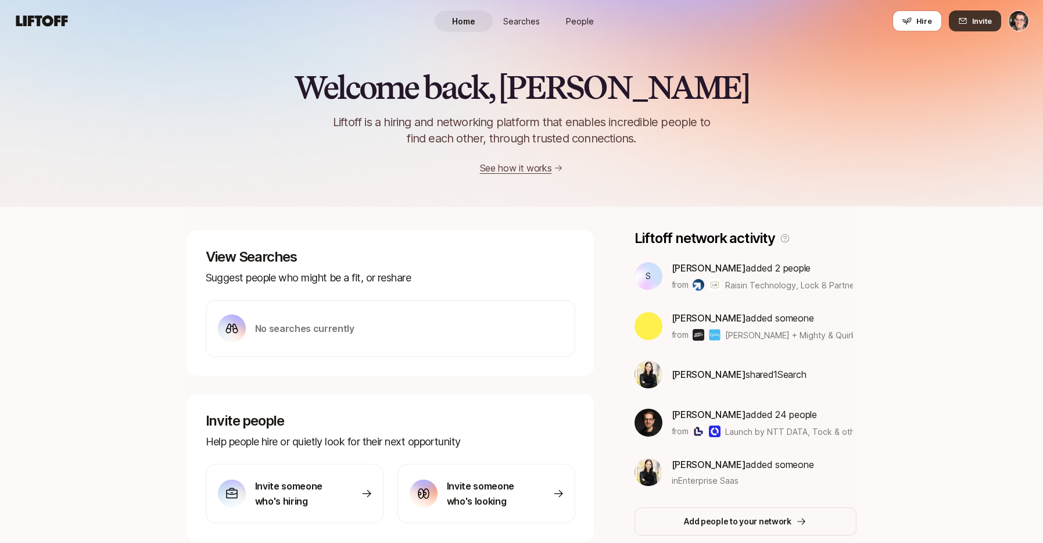
click at [964, 13] on button "Invite" at bounding box center [975, 20] width 52 height 21
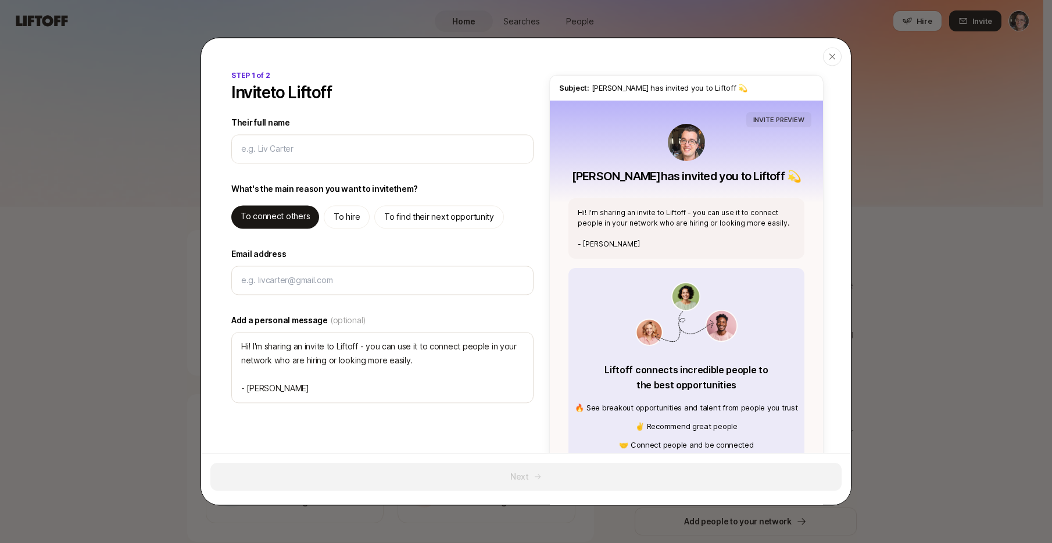
type textarea "x"
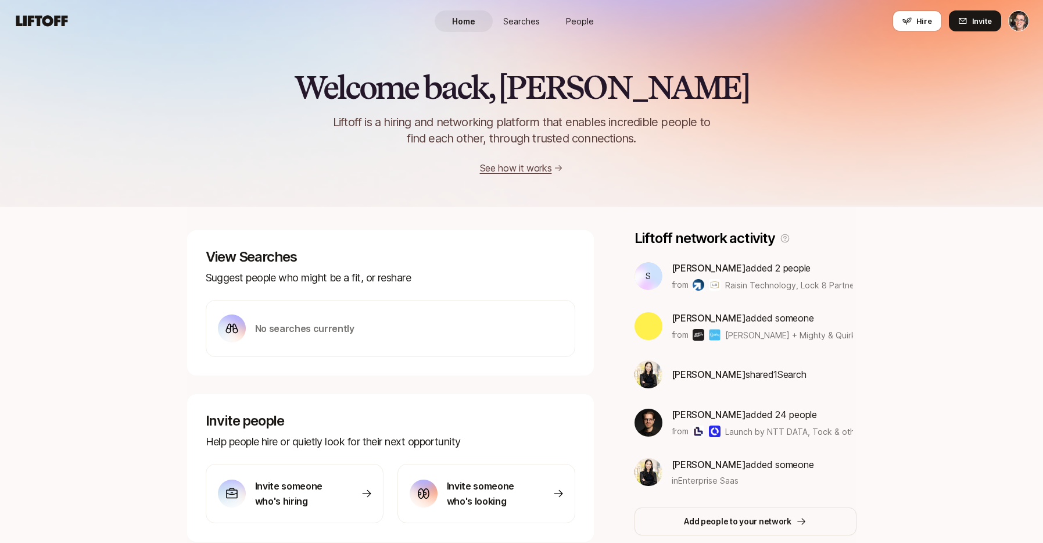
click at [594, 16] on link "People" at bounding box center [580, 21] width 58 height 22
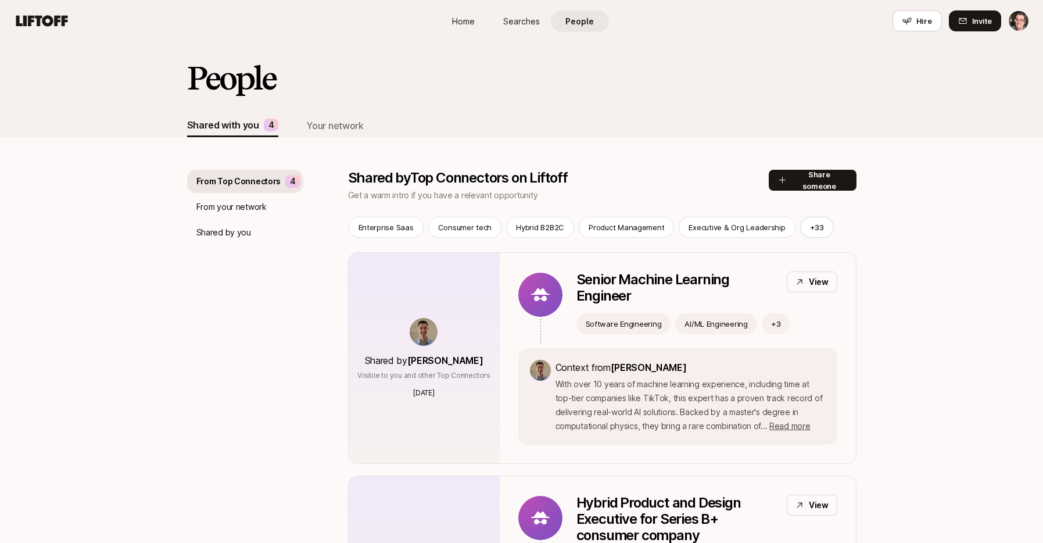
click at [517, 21] on span "Searches" at bounding box center [521, 21] width 37 height 12
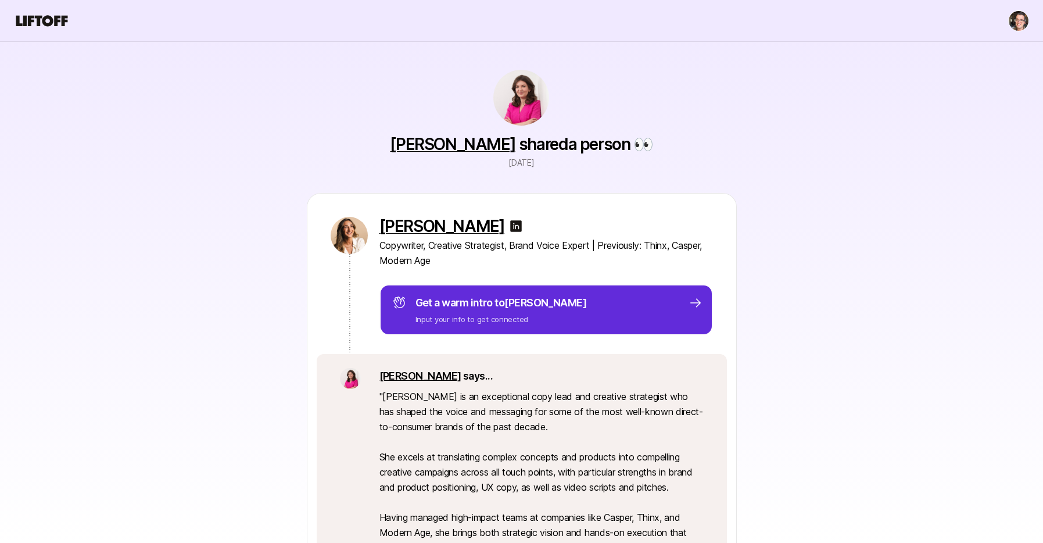
click at [456, 142] on link "[PERSON_NAME]" at bounding box center [453, 144] width 126 height 20
